Goal: Find specific page/section: Find specific page/section

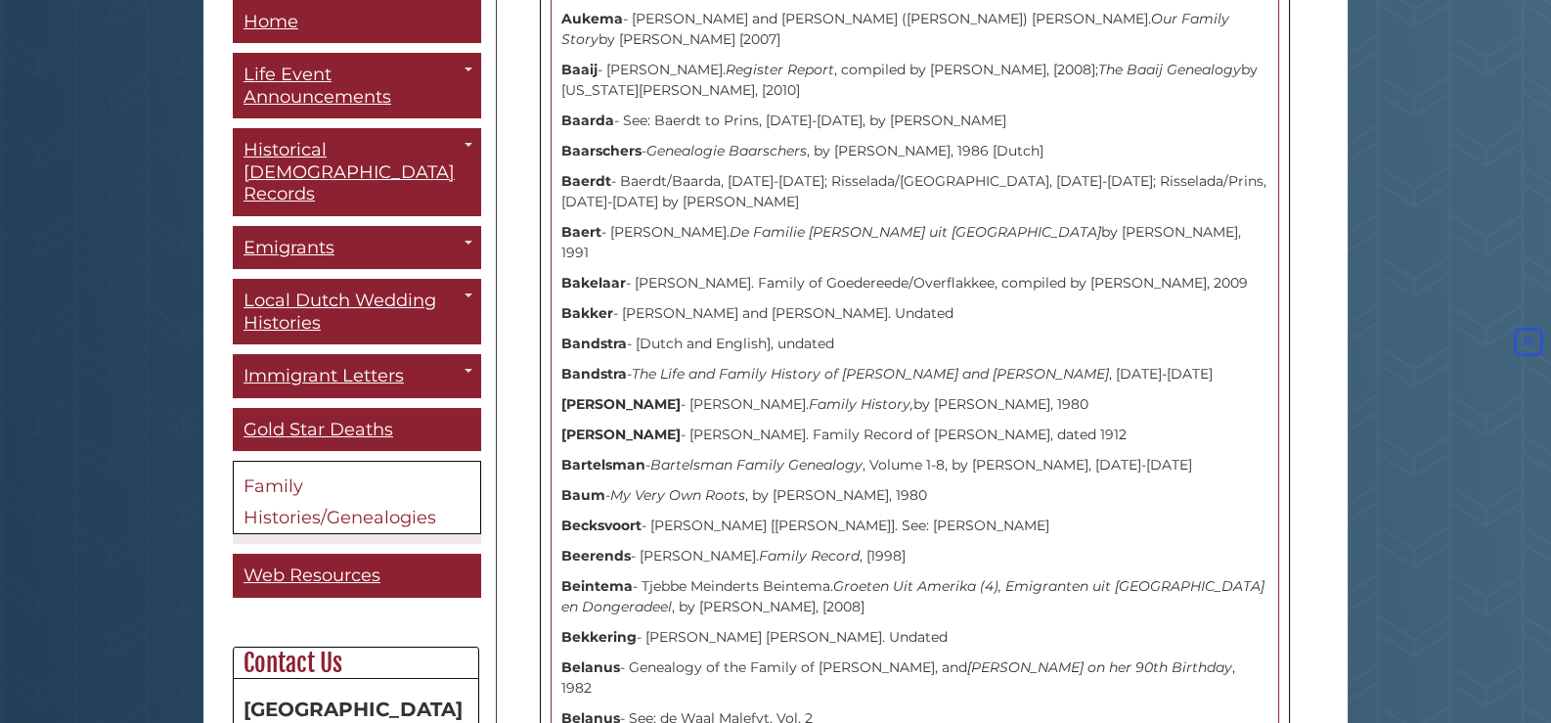
scroll to position [742, 0]
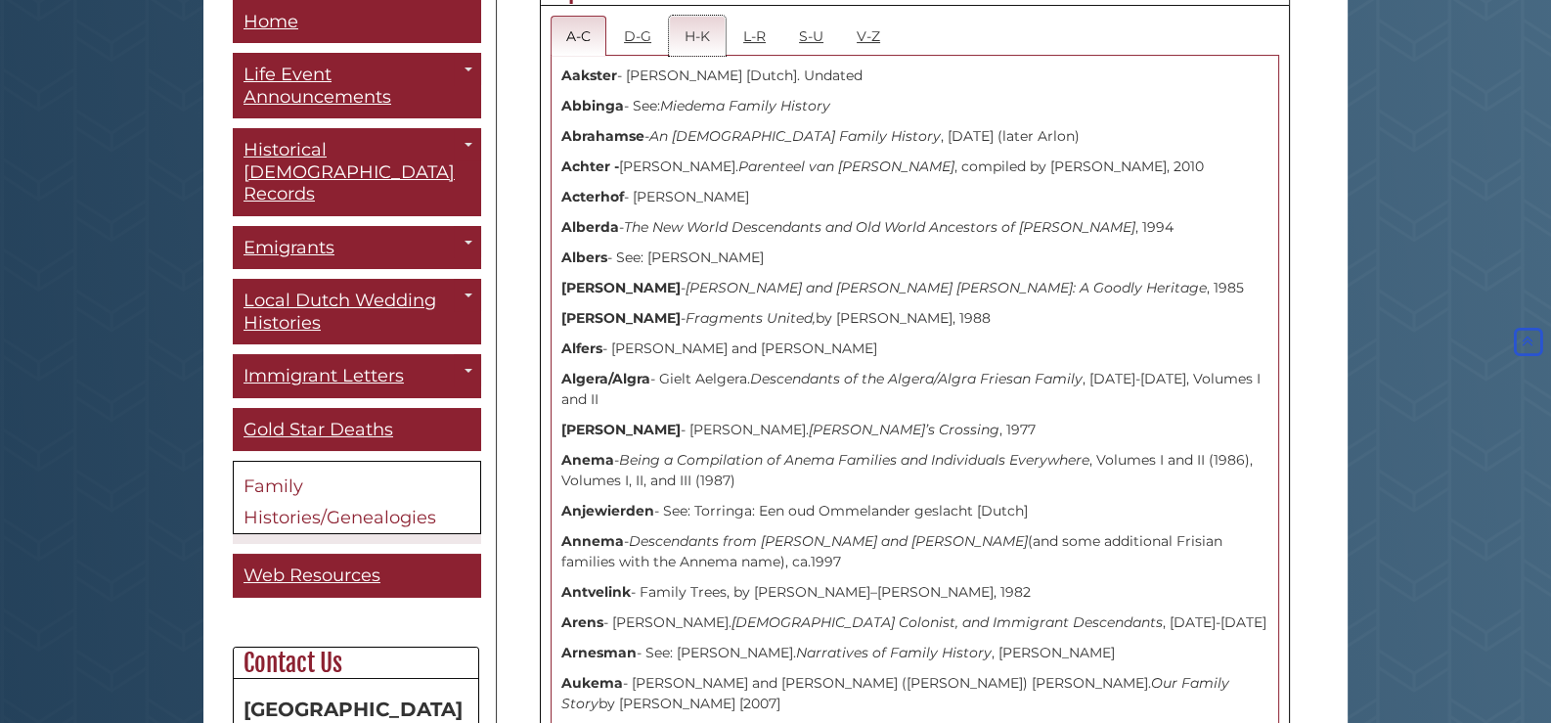
click at [704, 34] on link "H-K" at bounding box center [697, 36] width 57 height 40
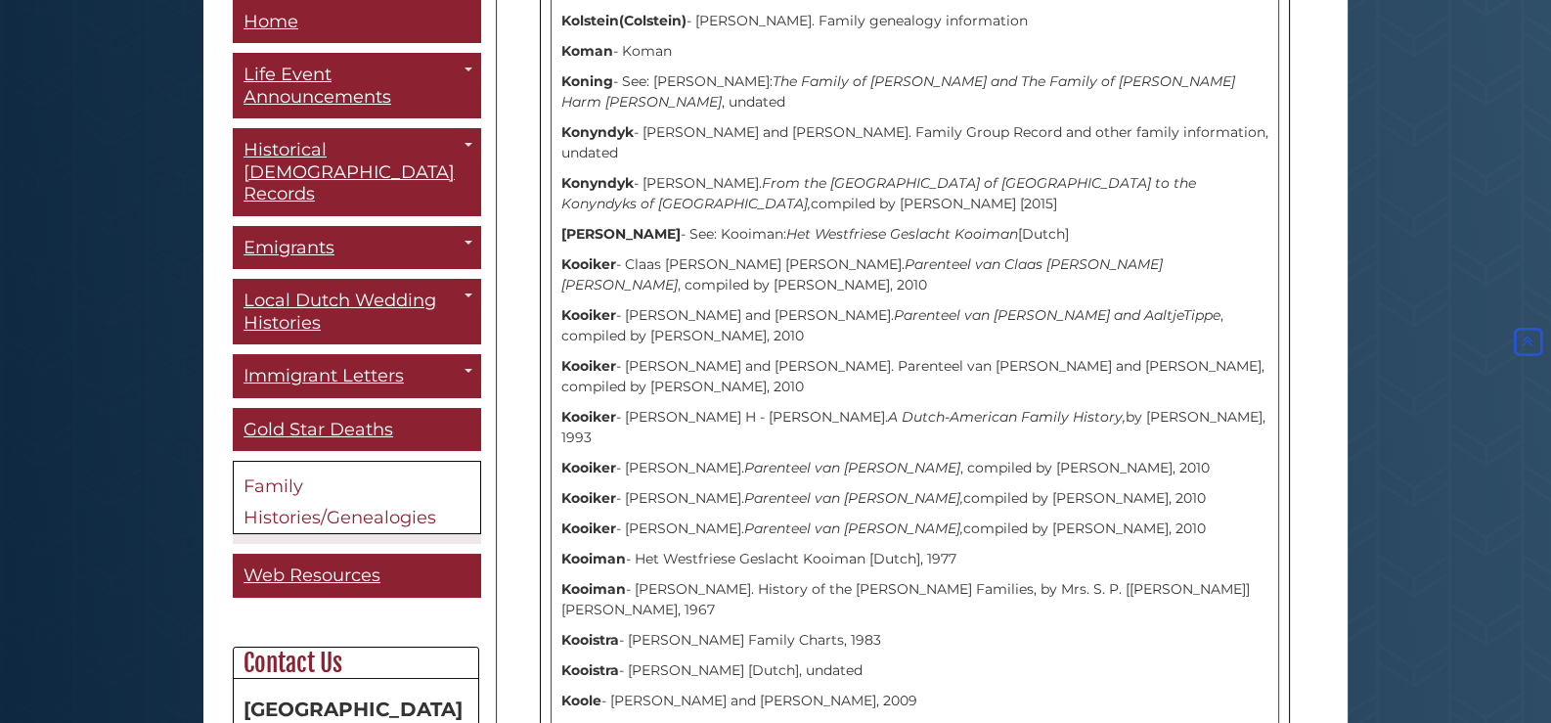
scroll to position [9642, 0]
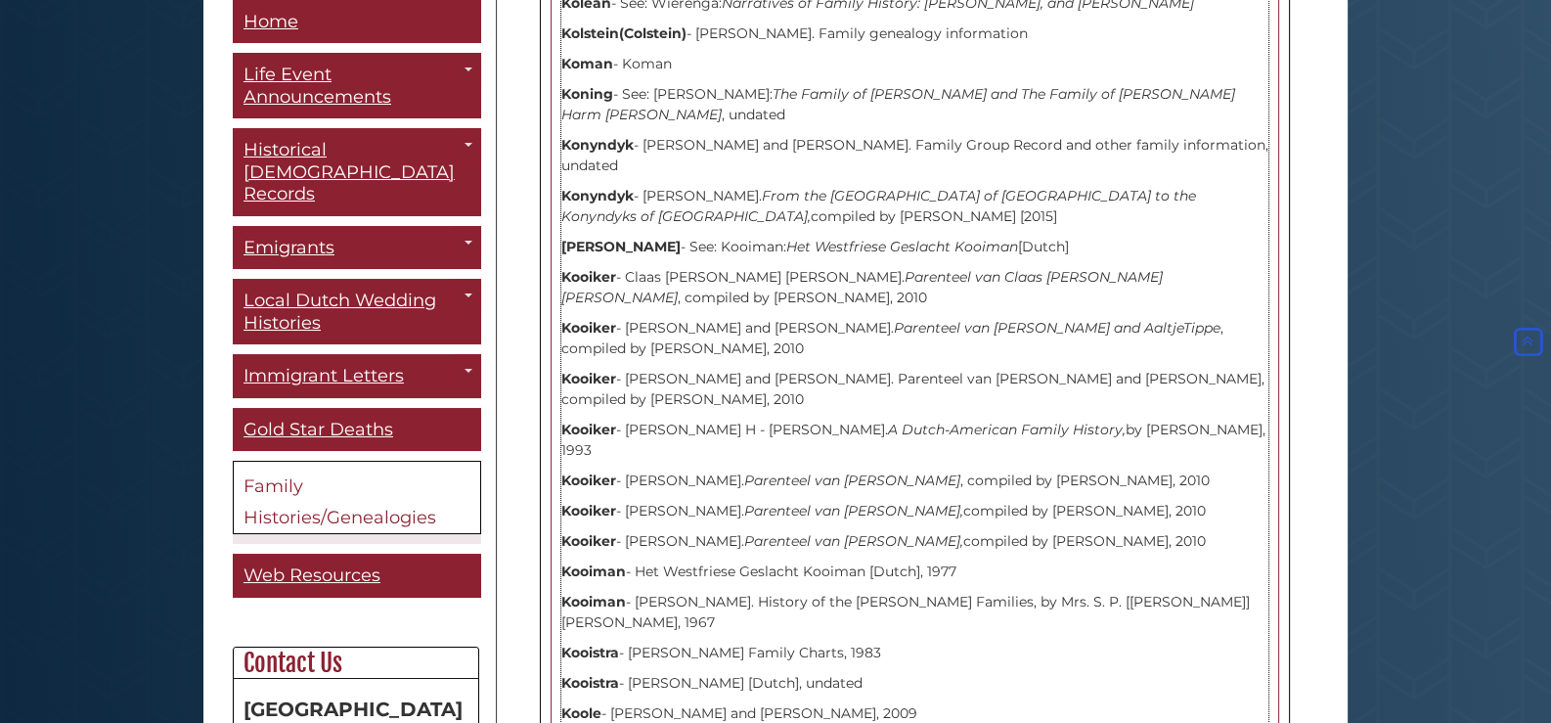
drag, startPoint x: 564, startPoint y: 465, endPoint x: 958, endPoint y: 522, distance: 398.3
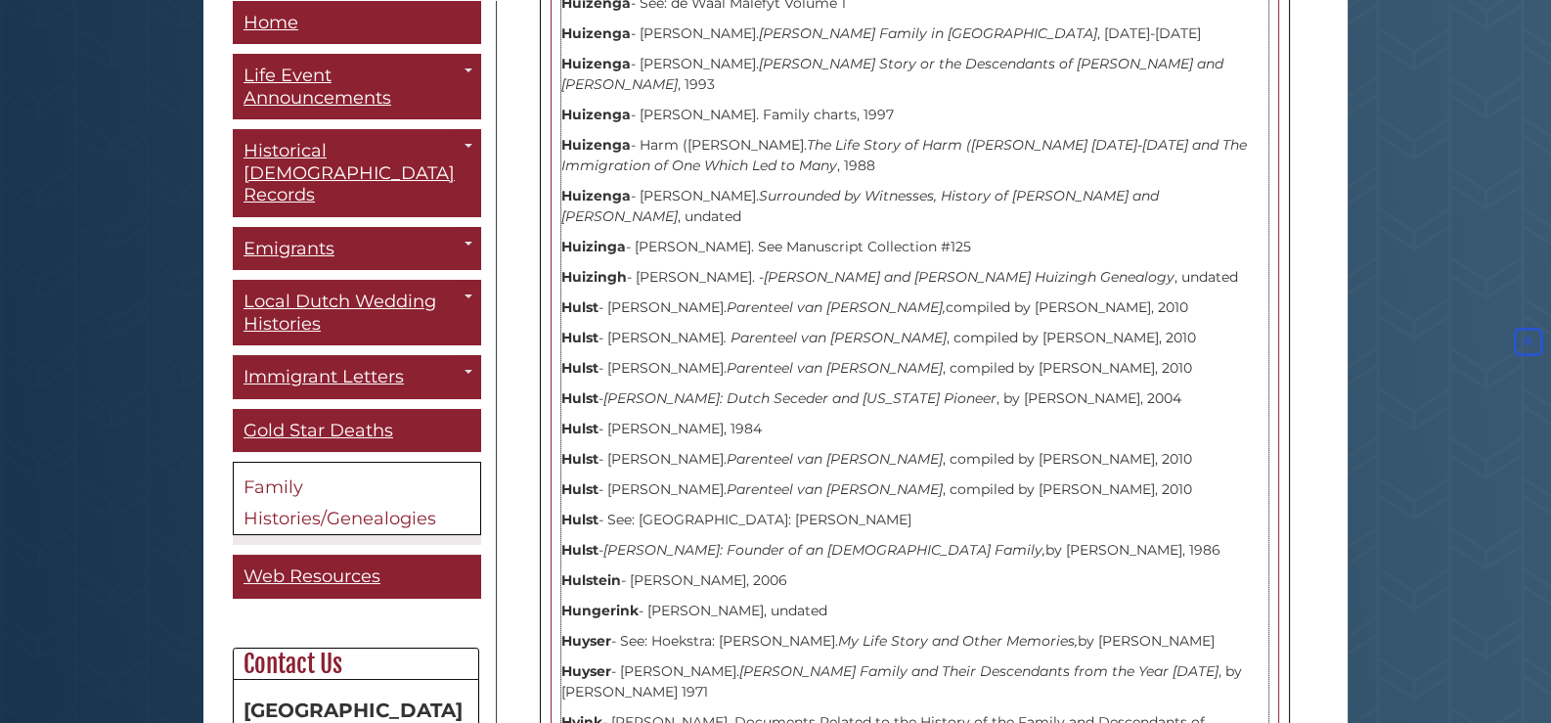
scroll to position [5436, 0]
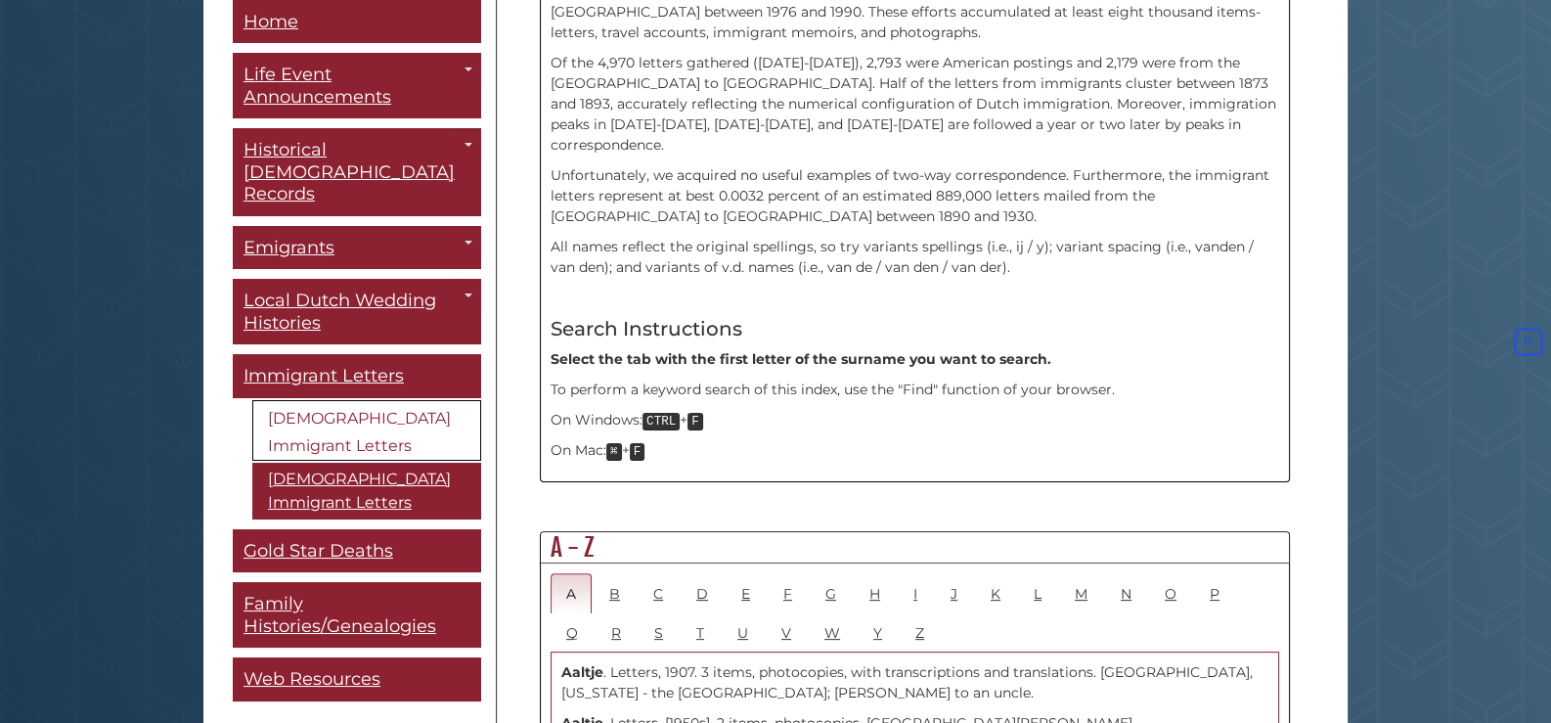
scroll to position [685, 0]
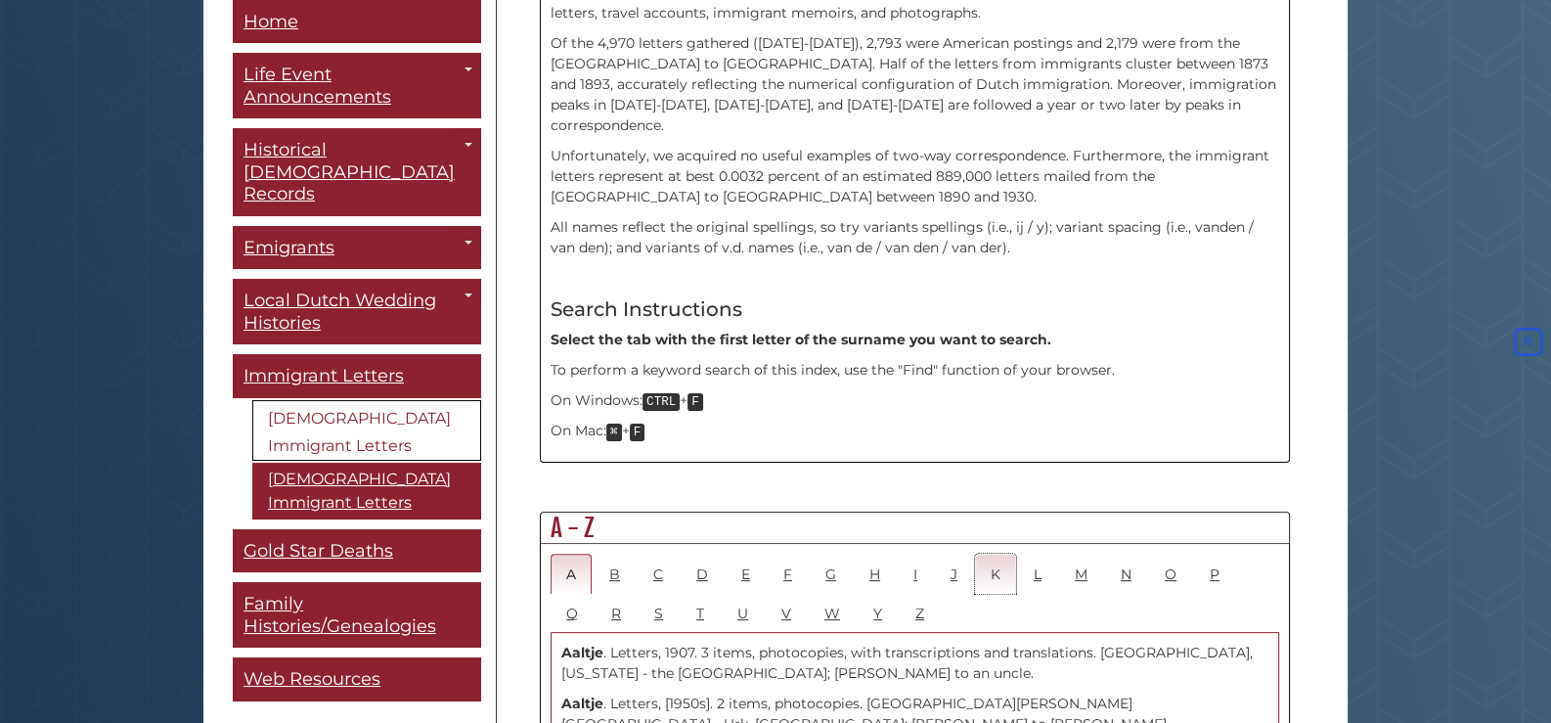
click at [989, 554] on link "K" at bounding box center [995, 574] width 41 height 40
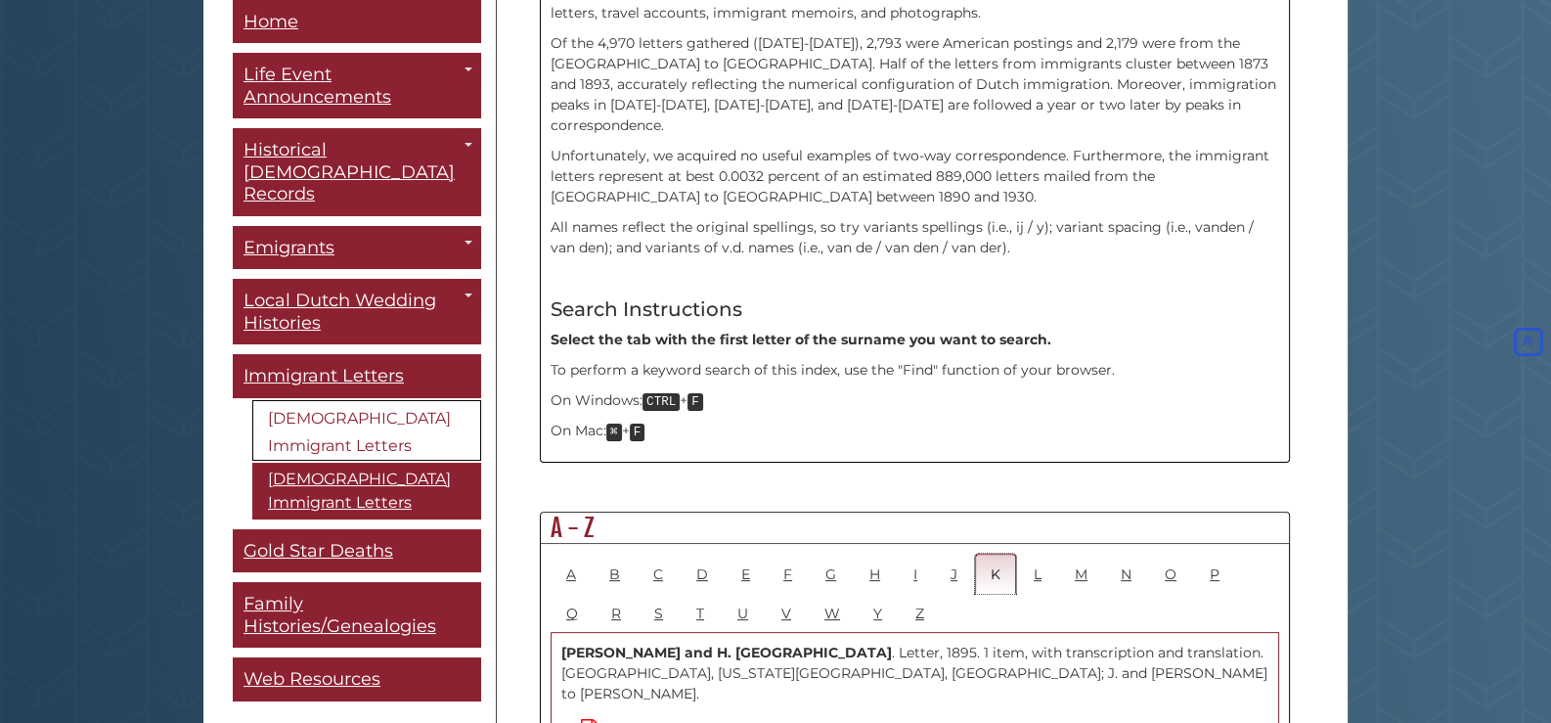
click at [989, 554] on link "K" at bounding box center [995, 574] width 41 height 40
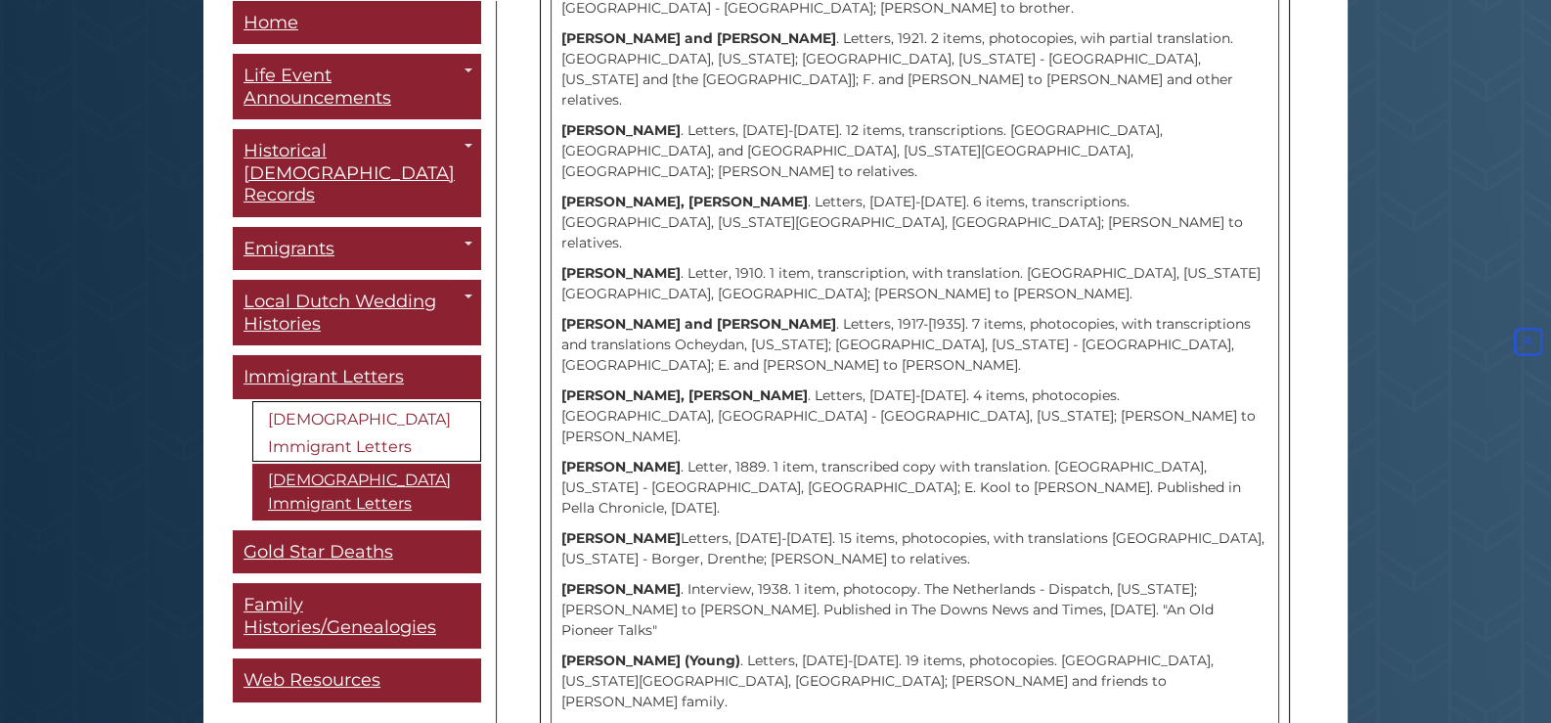
scroll to position [4596, 0]
